Goal: Task Accomplishment & Management: Manage account settings

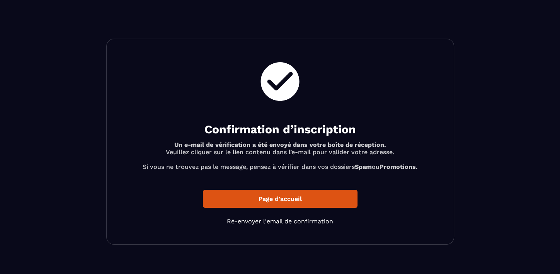
click at [265, 199] on p "Page d'accueil" at bounding box center [280, 199] width 154 height 18
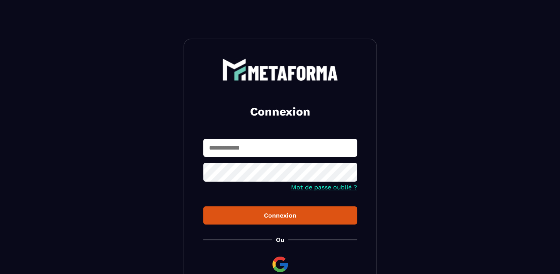
click at [220, 150] on input "text" at bounding box center [280, 148] width 154 height 18
type input "**********"
click at [272, 217] on div "Connexion" at bounding box center [279, 215] width 141 height 7
